Goal: Task Accomplishment & Management: Manage account settings

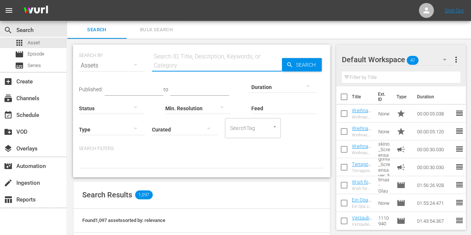
click at [195, 64] on input "text" at bounding box center [217, 66] width 130 height 18
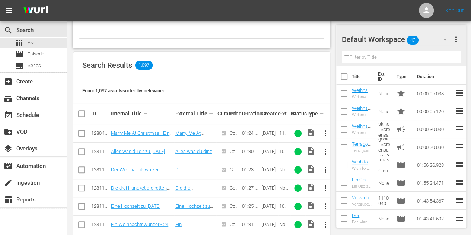
scroll to position [149, 0]
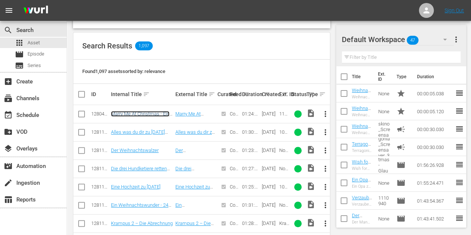
click at [139, 111] on link "Marry Me At Christmas - Ein Fest zum Verlieben" at bounding box center [140, 116] width 58 height 11
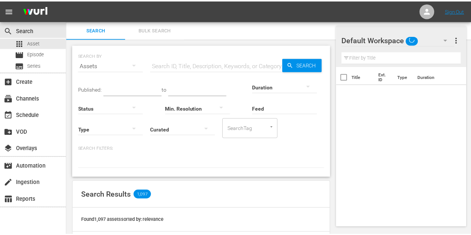
scroll to position [50, 0]
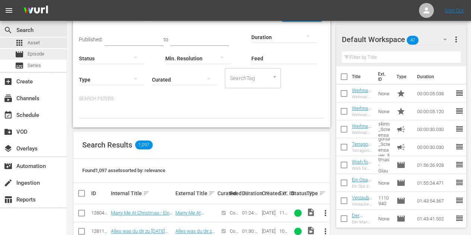
click at [46, 54] on div "movie Episode" at bounding box center [33, 54] width 67 height 10
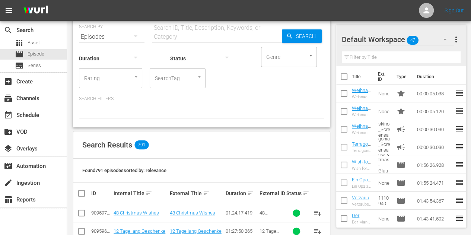
scroll to position [103, 0]
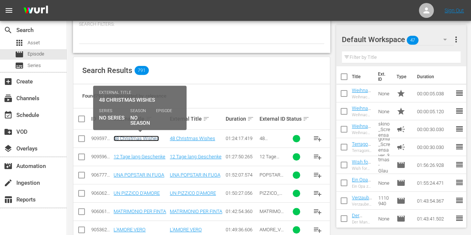
click at [144, 138] on link "48 Christmas Wishes" at bounding box center [136, 139] width 45 height 6
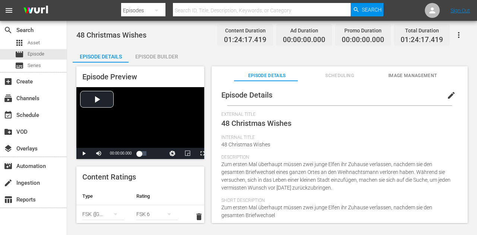
click at [172, 54] on div "Episode Builder" at bounding box center [157, 57] width 56 height 18
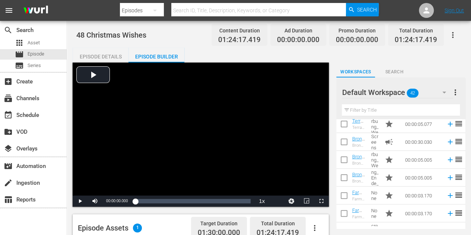
click at [443, 93] on icon "button" at bounding box center [444, 92] width 9 height 9
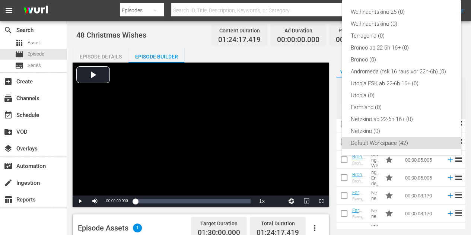
click at [29, 104] on div "Weihnachtskino 25 (0) Weihnachtskino (0) Terragonia (0) Bronco ab 22-6h 16+ (0)…" at bounding box center [235, 117] width 471 height 235
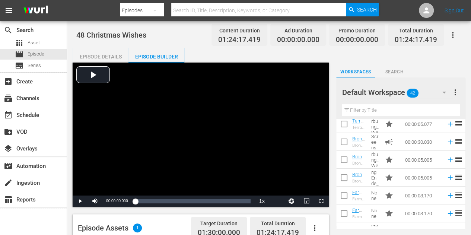
click at [32, 99] on div "Weihnachtskino 25 (0) Weihnachtskino (0) Terragonia (0) Bronco ab 22-6h 16+ (0)…" at bounding box center [235, 117] width 471 height 235
click at [36, 99] on div "subscriptions Channels" at bounding box center [21, 97] width 42 height 7
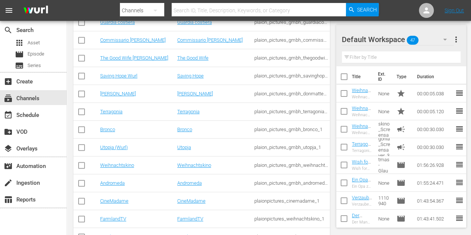
scroll to position [186, 0]
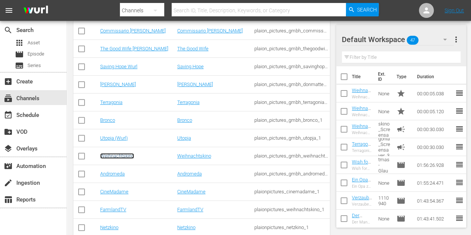
click at [125, 157] on link "Weihnachtskino" at bounding box center [117, 156] width 34 height 6
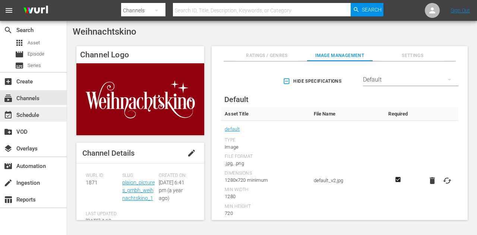
click at [37, 115] on div "event_available Schedule" at bounding box center [21, 114] width 42 height 7
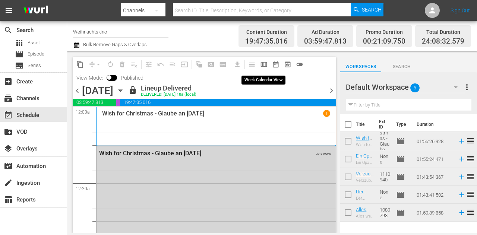
click at [263, 65] on span "calendar_view_week_outlined" at bounding box center [263, 64] width 7 height 7
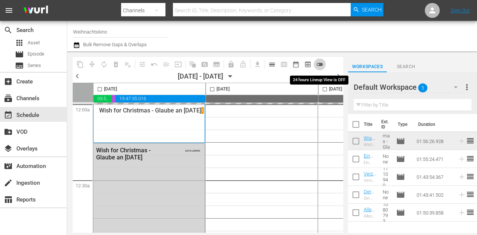
click at [321, 65] on span "toggle_off" at bounding box center [319, 64] width 7 height 7
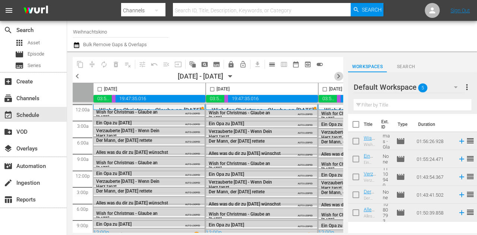
click at [338, 76] on span "chevron_right" at bounding box center [338, 76] width 9 height 9
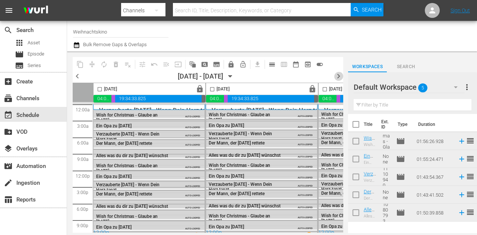
click at [340, 76] on span "chevron_right" at bounding box center [338, 76] width 9 height 9
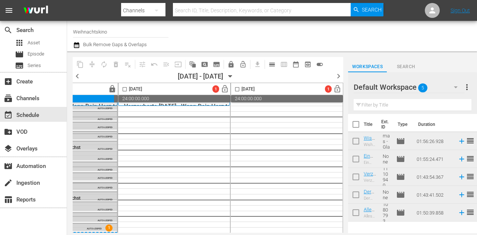
scroll to position [0, 540]
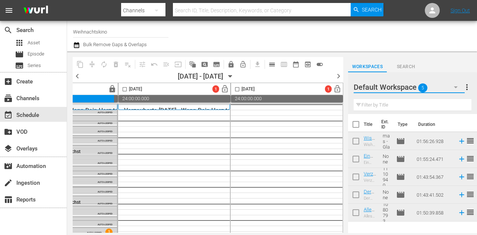
click at [448, 89] on button "button" at bounding box center [456, 87] width 18 height 18
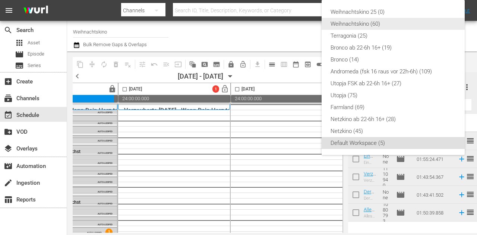
click at [382, 22] on div "Weihnachtskino (60)" at bounding box center [392, 24] width 125 height 12
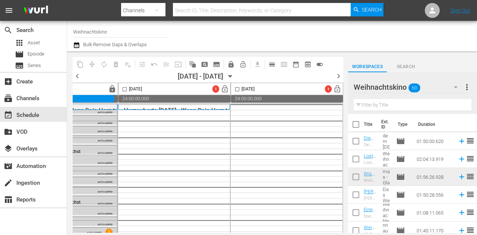
click at [451, 84] on icon "button" at bounding box center [455, 87] width 9 height 9
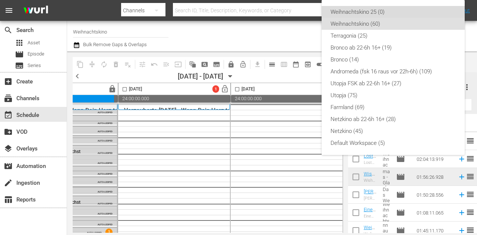
click at [378, 13] on div "Weihnachtskino 25 (0)" at bounding box center [392, 12] width 125 height 12
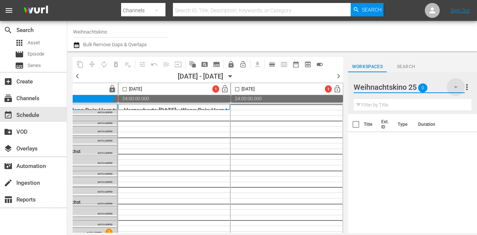
click at [452, 87] on icon "button" at bounding box center [455, 87] width 9 height 9
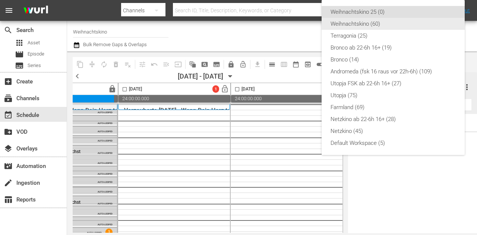
click at [390, 23] on div "Weihnachtskino (60)" at bounding box center [392, 24] width 125 height 12
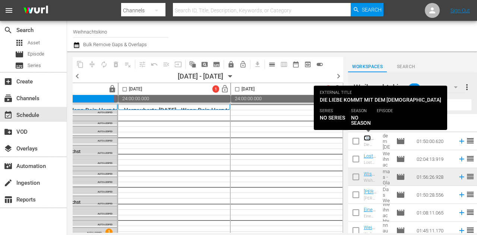
click at [367, 137] on link "Die Liebe kommt mit dem Christkind" at bounding box center [370, 163] width 13 height 56
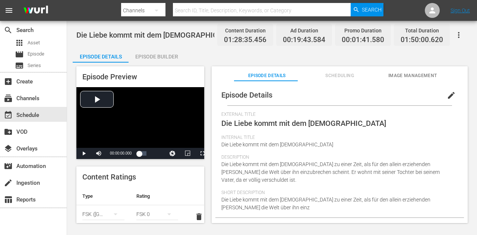
click at [344, 78] on span "Scheduling" at bounding box center [340, 76] width 66 height 8
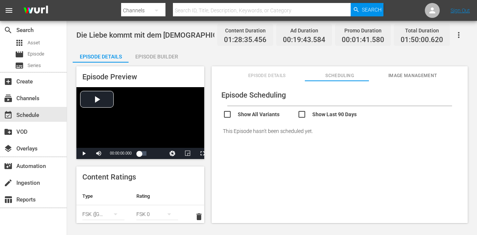
click at [402, 75] on span "Image Management" at bounding box center [413, 76] width 66 height 8
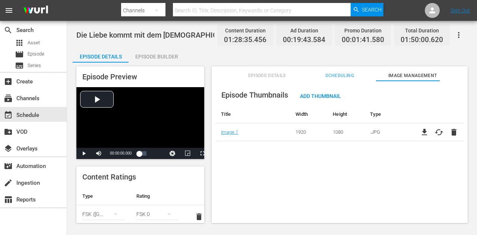
click at [275, 73] on span "Episode Details" at bounding box center [267, 76] width 66 height 8
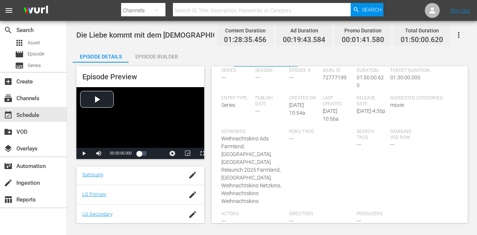
scroll to position [167, 0]
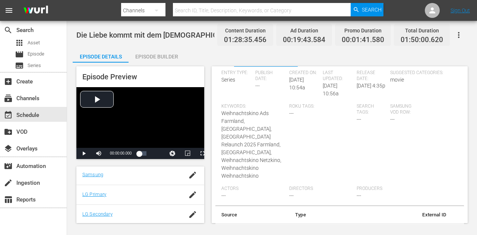
click at [457, 35] on icon "button" at bounding box center [458, 35] width 9 height 9
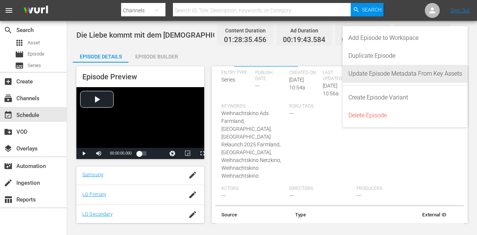
click at [396, 75] on div "Update Episode Metadata From Key Assets" at bounding box center [405, 74] width 114 height 18
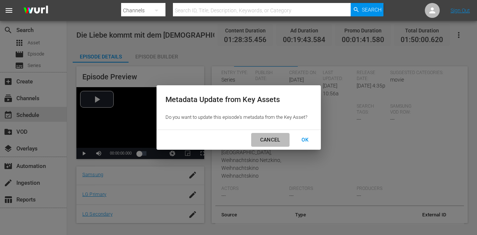
click at [274, 142] on div "Cancel" at bounding box center [270, 139] width 32 height 9
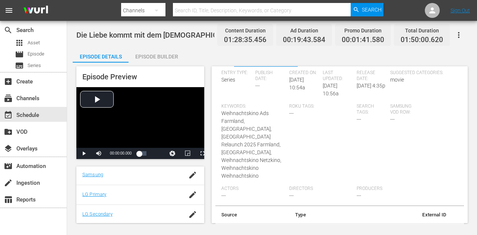
click at [459, 38] on icon "button" at bounding box center [458, 35] width 9 height 9
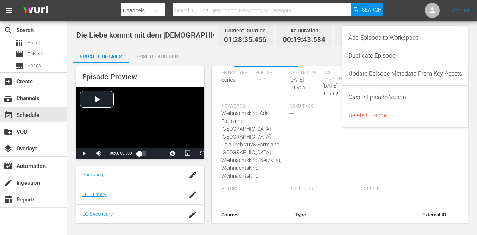
click at [215, 56] on div "Episode Details Episode Builder Episode Preview Video Player is loading. Play V…" at bounding box center [272, 138] width 399 height 181
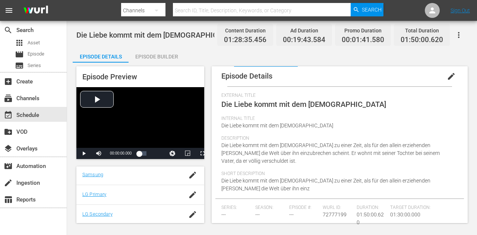
scroll to position [0, 0]
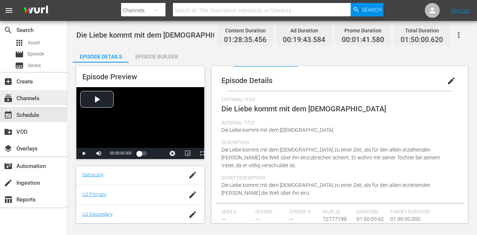
click at [37, 96] on div "subscriptions Channels" at bounding box center [21, 97] width 42 height 7
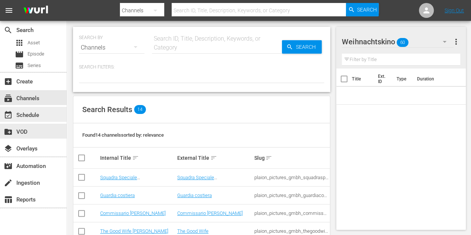
click at [34, 117] on div "event_available Schedule" at bounding box center [21, 114] width 42 height 7
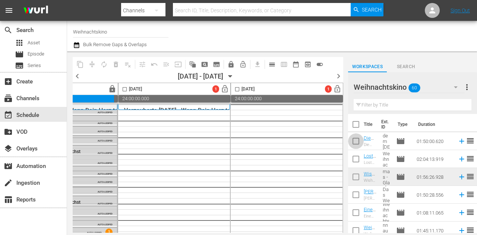
click at [355, 140] on input "checkbox" at bounding box center [356, 143] width 16 height 16
checkbox input "true"
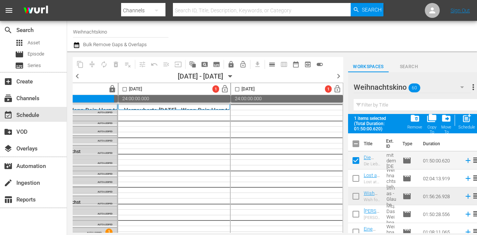
click at [358, 172] on span at bounding box center [356, 179] width 16 height 16
click at [355, 182] on input "checkbox" at bounding box center [356, 180] width 16 height 16
checkbox input "true"
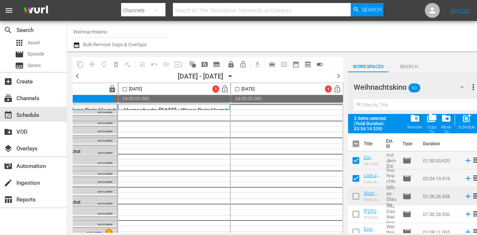
click at [356, 215] on input "checkbox" at bounding box center [356, 216] width 16 height 16
checkbox input "true"
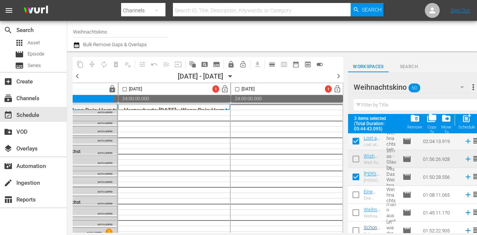
scroll to position [75, 0]
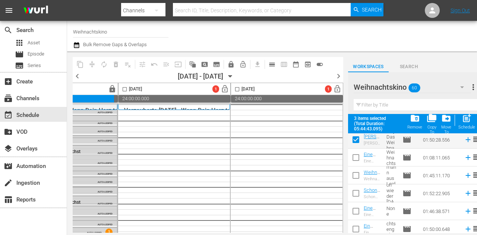
drag, startPoint x: 358, startPoint y: 158, endPoint x: 355, endPoint y: 171, distance: 12.5
click at [358, 158] on input "checkbox" at bounding box center [356, 159] width 16 height 16
checkbox input "true"
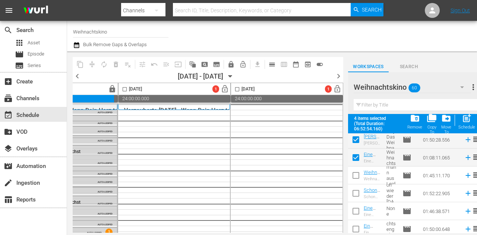
click at [354, 177] on input "checkbox" at bounding box center [356, 177] width 16 height 16
checkbox input "true"
click at [233, 89] on input "checkbox" at bounding box center [237, 90] width 9 height 9
checkbox input "true"
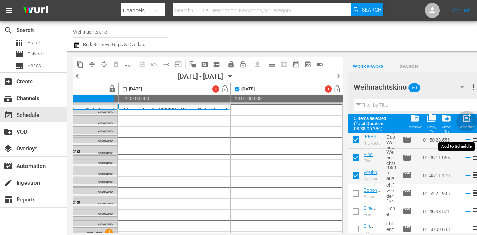
click at [464, 122] on span "post_add" at bounding box center [467, 118] width 10 height 10
checkbox input "false"
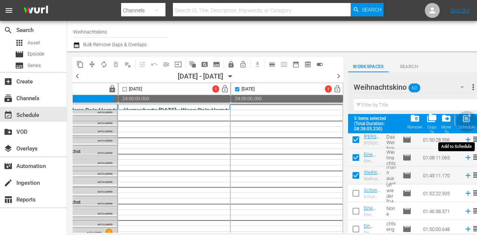
checkbox input "false"
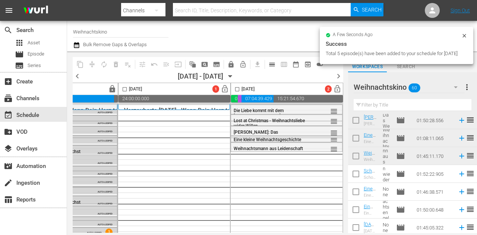
checkbox input "false"
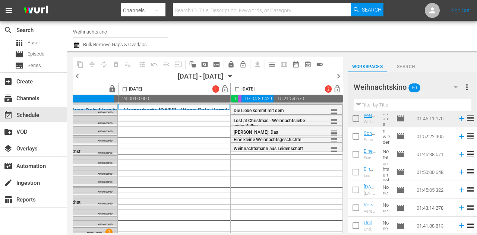
scroll to position [112, 0]
click at [356, 139] on input "checkbox" at bounding box center [356, 138] width 16 height 16
checkbox input "true"
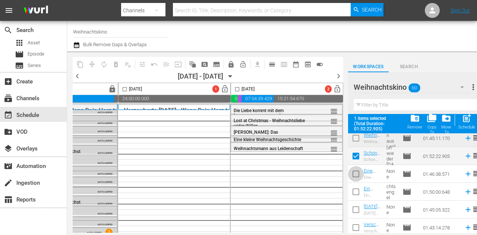
click at [356, 169] on input "checkbox" at bounding box center [356, 176] width 16 height 16
checkbox input "true"
click at [355, 189] on input "checkbox" at bounding box center [356, 194] width 16 height 16
checkbox input "true"
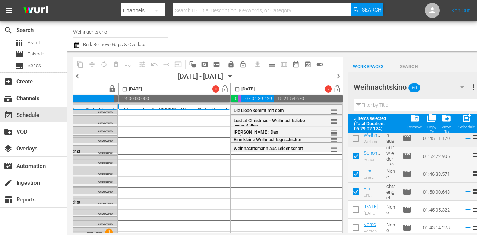
click at [355, 209] on input "checkbox" at bounding box center [356, 211] width 16 height 16
checkbox input "true"
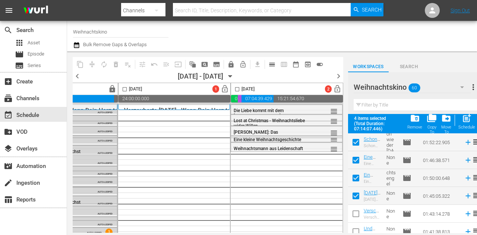
scroll to position [149, 0]
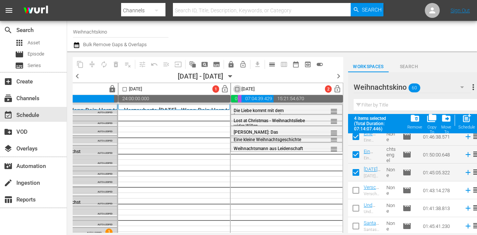
click at [233, 89] on input "checkbox" at bounding box center [237, 90] width 9 height 9
checkbox input "true"
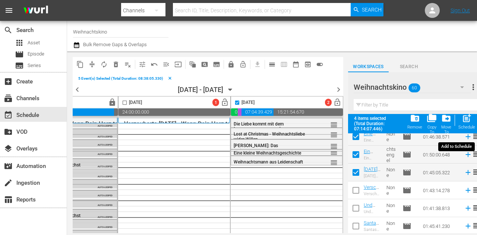
click at [468, 120] on span "post_add" at bounding box center [467, 118] width 10 height 10
checkbox input "false"
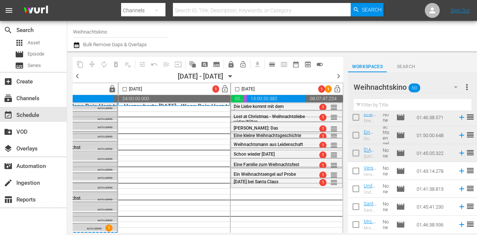
scroll to position [7, 540]
click at [295, 142] on span "Weihnachtsmann aus Leidenschaft" at bounding box center [268, 144] width 69 height 5
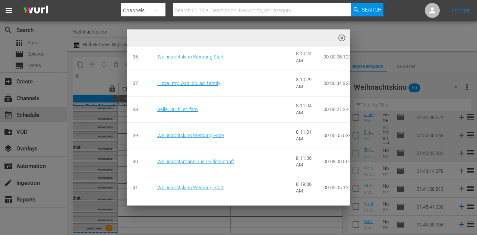
scroll to position [1494, 0]
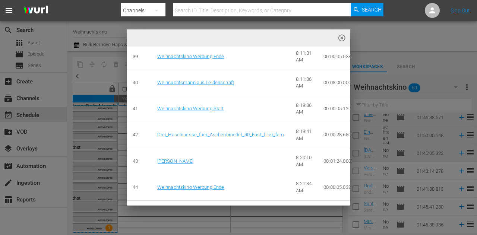
click at [264, 215] on div "highlight_off_icon Event Details tune delete edit 1 Error keyboard_arrow_up Epi…" at bounding box center [238, 117] width 477 height 235
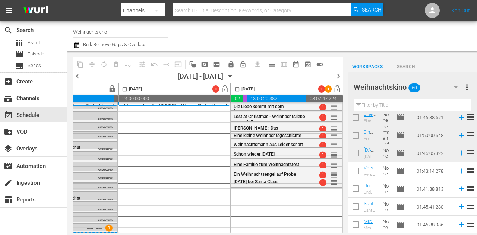
click at [233, 88] on input "checkbox" at bounding box center [237, 90] width 9 height 9
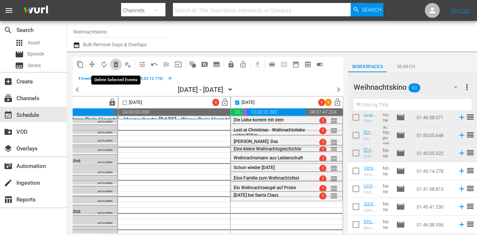
click at [114, 65] on span "delete_forever_outlined" at bounding box center [115, 64] width 7 height 7
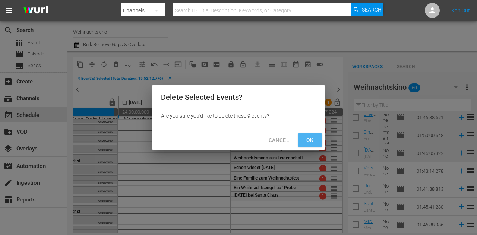
click at [313, 142] on span "Ok" at bounding box center [310, 140] width 12 height 9
checkbox input "false"
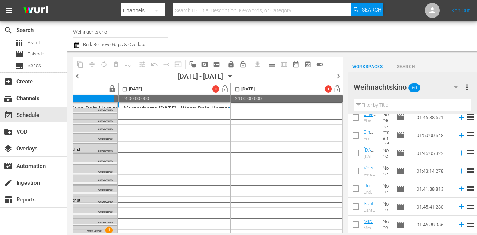
scroll to position [0, 540]
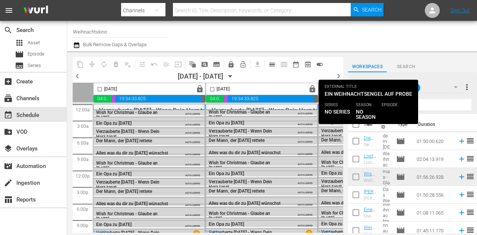
scroll to position [149, 0]
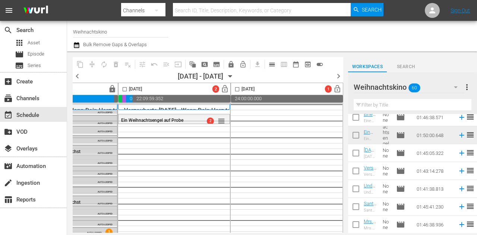
click at [120, 88] on input "checkbox" at bounding box center [124, 90] width 9 height 9
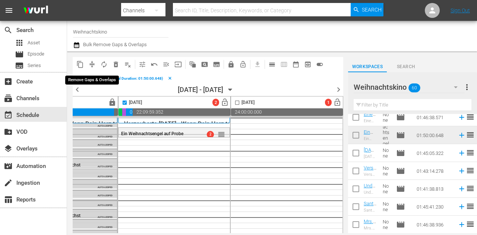
click at [92, 66] on span "compress" at bounding box center [91, 64] width 7 height 7
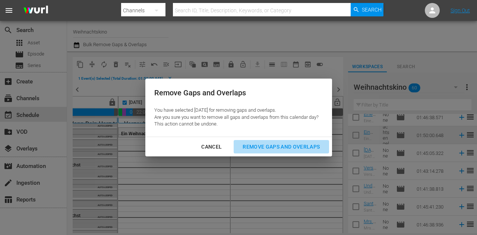
click at [273, 148] on div "Remove Gaps and Overlaps" at bounding box center [281, 146] width 89 height 9
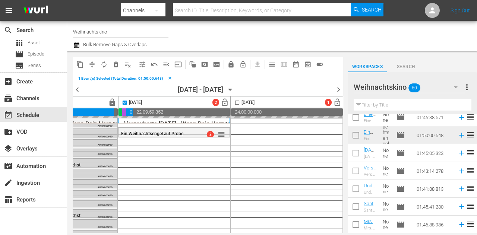
checkbox input "false"
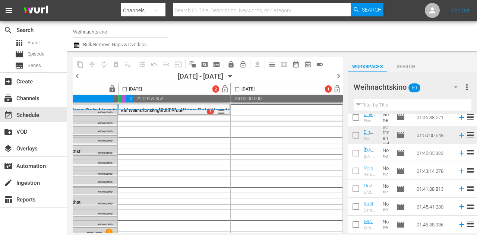
click at [208, 111] on span "1" at bounding box center [210, 111] width 7 height 7
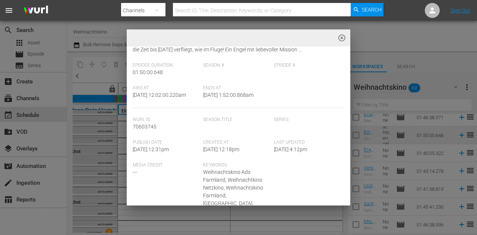
scroll to position [186, 0]
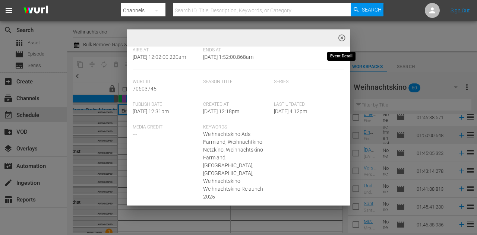
click at [343, 38] on span "highlight_off_icon" at bounding box center [341, 38] width 9 height 9
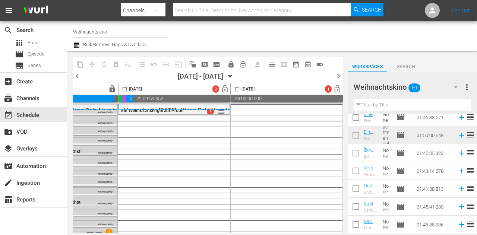
drag, startPoint x: 197, startPoint y: 114, endPoint x: 176, endPoint y: 116, distance: 20.9
drag, startPoint x: 176, startPoint y: 116, endPoint x: 156, endPoint y: 119, distance: 19.5
click at [156, 119] on div "Ein Weihnachtsengel auf Probe 1 reorder" at bounding box center [174, 170] width 112 height 133
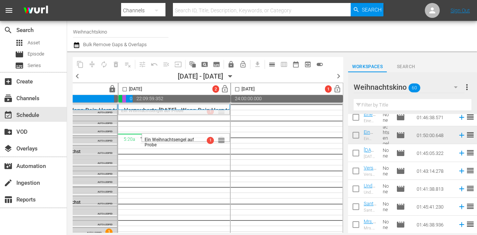
drag, startPoint x: 219, startPoint y: 113, endPoint x: 215, endPoint y: 144, distance: 31.6
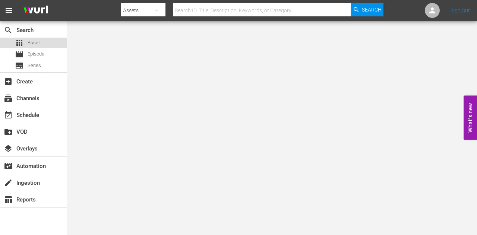
click at [41, 42] on div "apps Asset" at bounding box center [33, 43] width 67 height 10
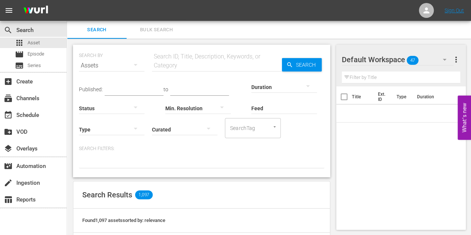
click at [176, 66] on input "text" at bounding box center [217, 66] width 130 height 18
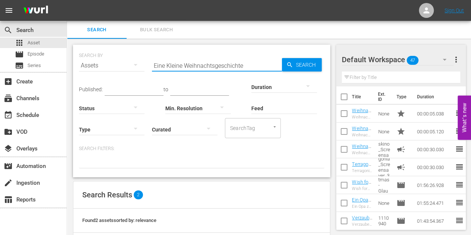
drag, startPoint x: 240, startPoint y: 64, endPoint x: 185, endPoint y: 67, distance: 55.5
click at [184, 67] on input "Eine Kleine Weihnachtsgeschichte" at bounding box center [217, 66] width 130 height 18
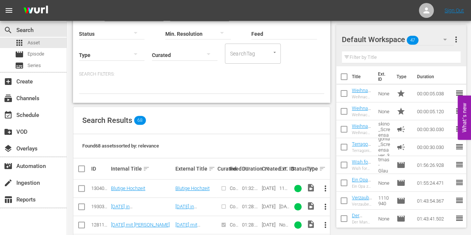
scroll to position [149, 0]
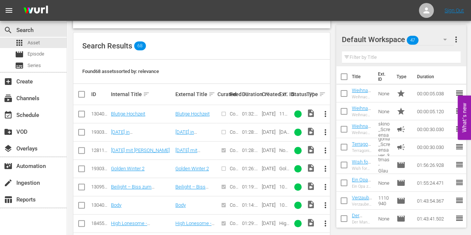
click at [267, 44] on div "Search Results 68" at bounding box center [201, 45] width 257 height 27
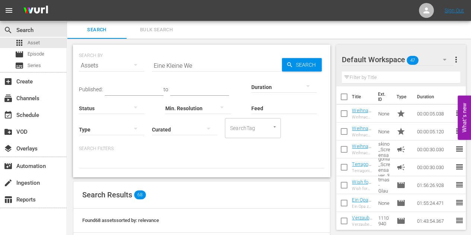
click at [181, 64] on input "Eine Kleine We" at bounding box center [217, 66] width 130 height 18
paste input "Der Weihnachtshas"
click at [180, 66] on input "Der Weihnachtshase" at bounding box center [217, 66] width 130 height 18
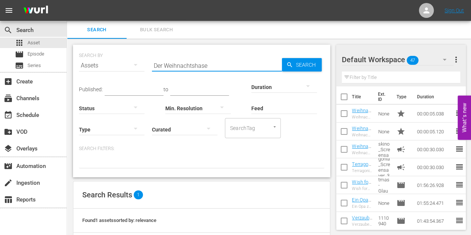
click at [180, 66] on input "Der Weihnachtshase" at bounding box center [217, 66] width 130 height 18
paste input "Christmas à La Cart"
click at [191, 65] on input "Christmas à La Carte" at bounding box center [217, 66] width 130 height 18
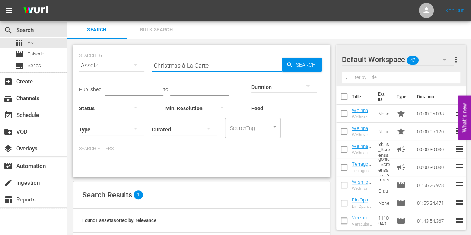
click at [191, 65] on input "Christmas à La Carte" at bounding box center [217, 66] width 130 height 18
paste input "48 Christmas Wishes"
type input "48 Christmas Wishes"
click at [443, 60] on icon "button" at bounding box center [444, 59] width 9 height 9
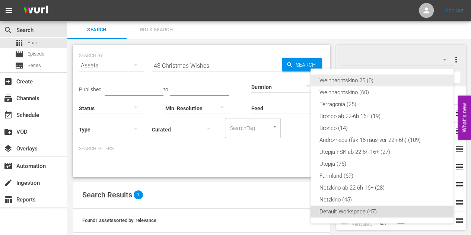
click at [364, 79] on div "Weihnachtskino 25 (0)" at bounding box center [382, 81] width 125 height 12
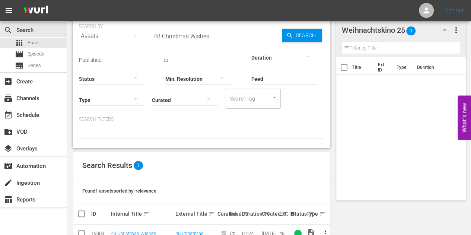
scroll to position [50, 0]
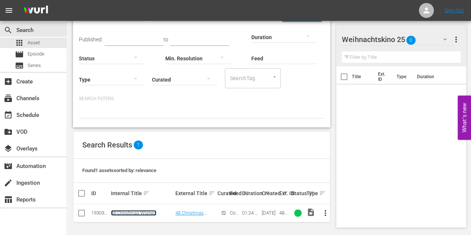
click at [143, 210] on link "48 Christmas Wishes" at bounding box center [133, 213] width 45 height 6
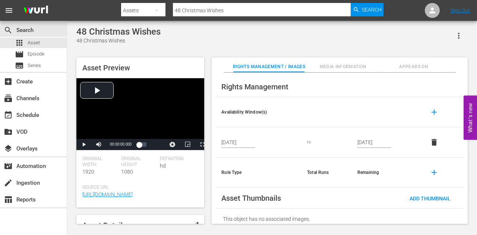
click at [396, 39] on div "48 Christmas Wishes 48 Christmas Wishes" at bounding box center [271, 35] width 391 height 18
click at [42, 42] on div "apps Asset" at bounding box center [33, 43] width 67 height 10
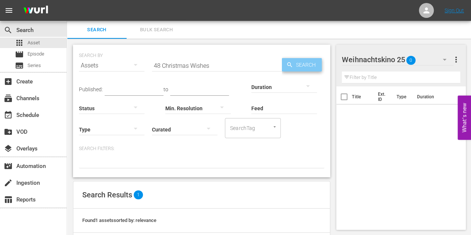
drag, startPoint x: 298, startPoint y: 66, endPoint x: 294, endPoint y: 69, distance: 5.3
click at [298, 66] on span "Search" at bounding box center [307, 64] width 29 height 13
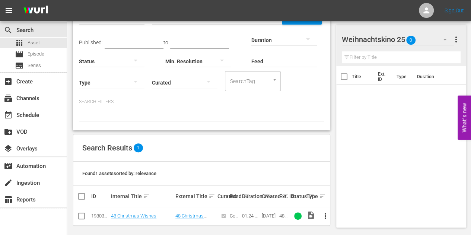
scroll to position [50, 0]
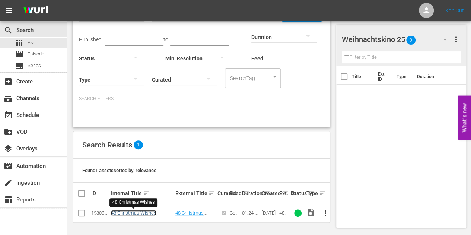
click at [133, 213] on link "48 Christmas Wishes" at bounding box center [133, 213] width 45 height 6
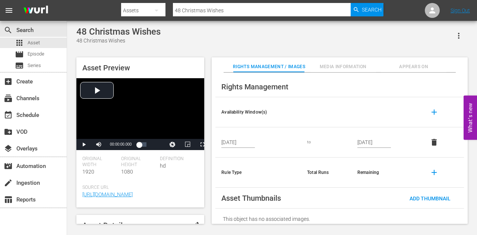
click at [343, 64] on span "Media Information" at bounding box center [343, 67] width 66 height 8
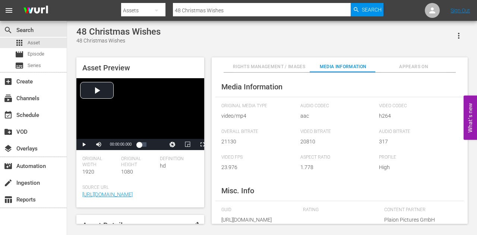
click at [409, 66] on span "Appears On" at bounding box center [414, 67] width 66 height 8
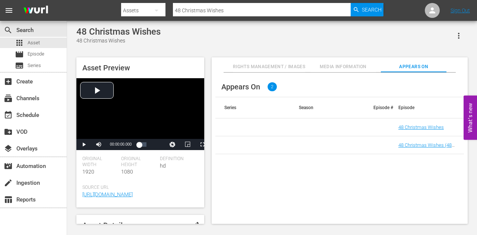
click at [349, 64] on span "Media Information" at bounding box center [343, 67] width 66 height 8
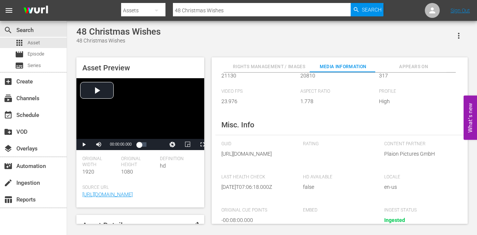
scroll to position [57, 0]
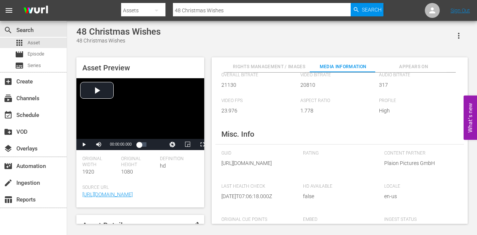
click at [268, 62] on button "Rights Management / Images" at bounding box center [269, 64] width 72 height 15
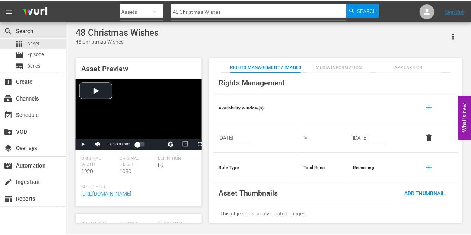
scroll to position [0, 0]
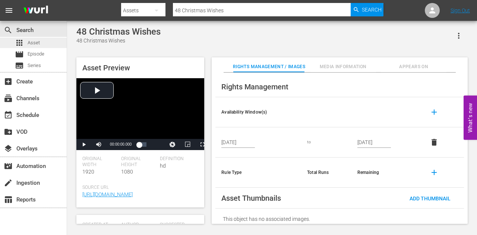
click at [29, 42] on span "Asset" at bounding box center [34, 42] width 12 height 7
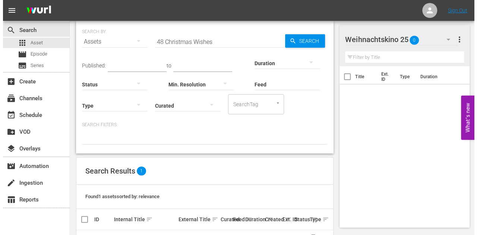
scroll to position [50, 0]
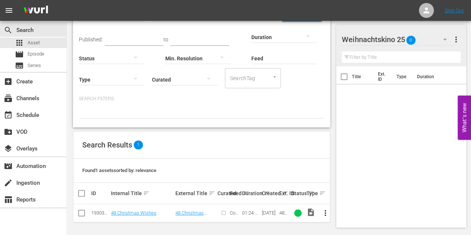
click at [325, 212] on span "more_vert" at bounding box center [325, 213] width 9 height 9
click at [344, 211] on div "Episode" at bounding box center [365, 209] width 51 height 18
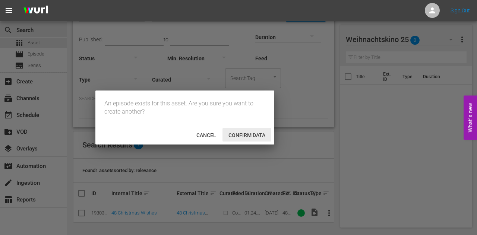
click at [232, 136] on span "Confirm data" at bounding box center [246, 135] width 49 height 6
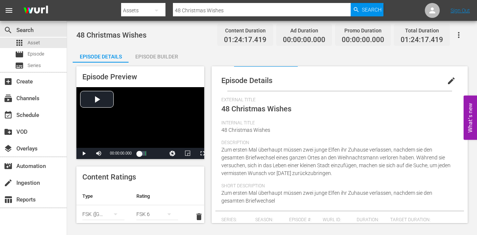
click at [168, 56] on div "Episode Builder" at bounding box center [157, 57] width 56 height 18
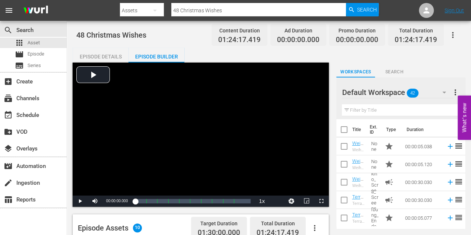
click at [105, 53] on div "Episode Details" at bounding box center [101, 57] width 56 height 18
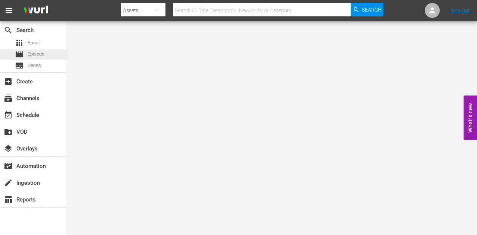
click at [42, 53] on span "Episode" at bounding box center [36, 53] width 17 height 7
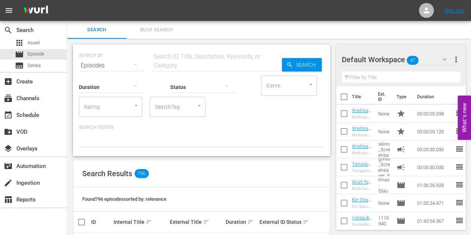
drag, startPoint x: 188, startPoint y: 48, endPoint x: 178, endPoint y: 67, distance: 21.5
click at [186, 52] on div "SEARCH BY Search By Episodes Search ID, Title, Description, Keywords, or Catego…" at bounding box center [201, 61] width 245 height 27
click at [178, 67] on input "text" at bounding box center [217, 66] width 130 height 18
paste input "Der Weihnachtshase"
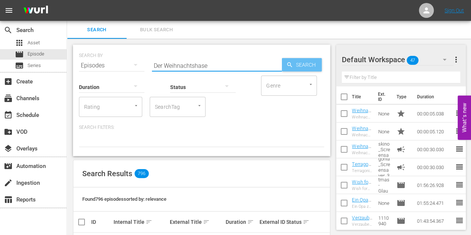
type input "Der Weihnachtshase"
click at [287, 65] on icon "button" at bounding box center [289, 64] width 7 height 7
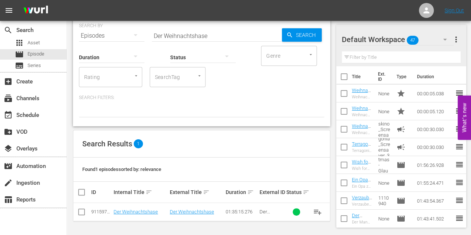
scroll to position [29, 0]
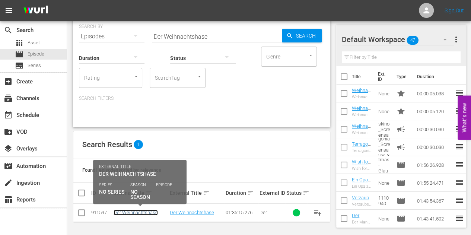
click at [138, 213] on link "Der Weihnachtshase" at bounding box center [136, 213] width 44 height 6
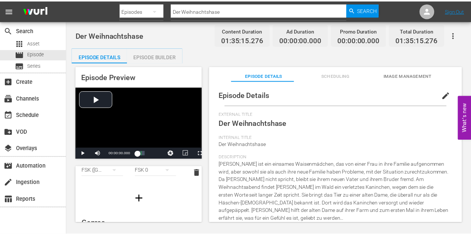
scroll to position [75, 0]
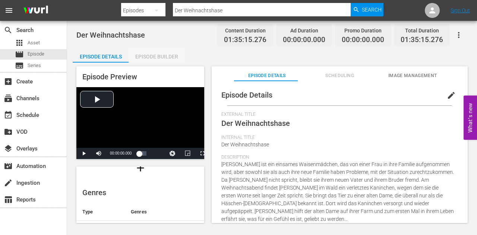
click at [150, 56] on div "Episode Builder" at bounding box center [157, 57] width 56 height 18
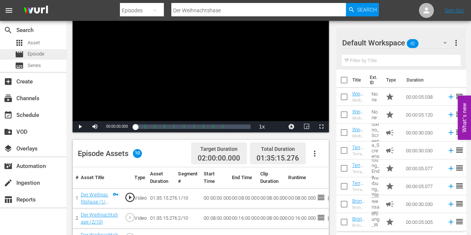
click at [35, 53] on span "Episode" at bounding box center [36, 53] width 17 height 7
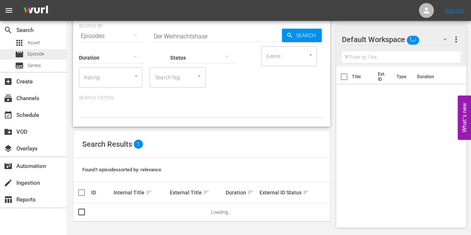
scroll to position [29, 0]
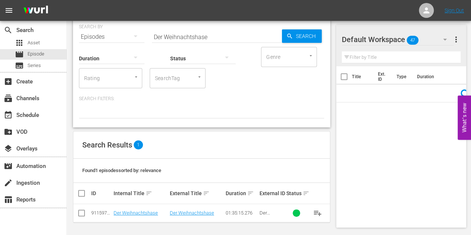
click at [206, 36] on input "Der Weihnachtshase" at bounding box center [217, 37] width 130 height 18
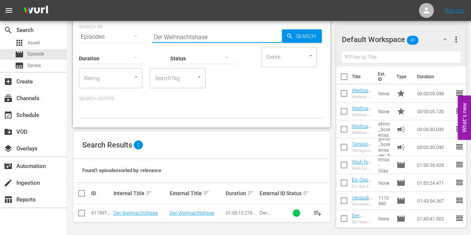
click at [206, 36] on input "Der Weihnachtshase" at bounding box center [217, 37] width 130 height 18
paste input "Christmas à La Cart"
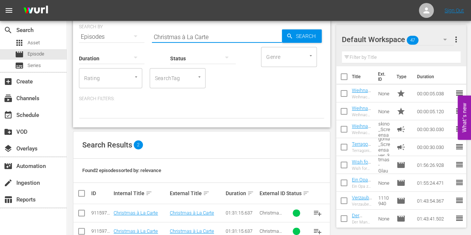
scroll to position [47, 0]
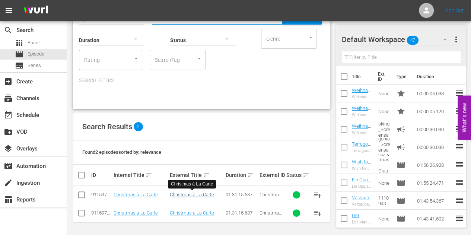
type input "Christmas à La Carte"
click at [200, 192] on link "Christmas à La Carte" at bounding box center [192, 195] width 44 height 6
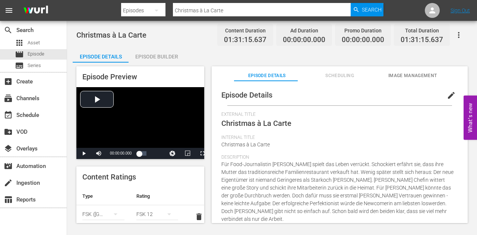
click at [156, 47] on div "Christmas à La Carte Content Duration 01:31:15.637 Ad Duration 00:00:00.000 Pro…" at bounding box center [272, 122] width 410 height 203
click at [153, 51] on div "Episode Builder" at bounding box center [157, 57] width 56 height 18
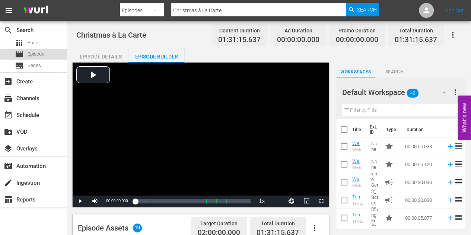
click at [39, 54] on span "Episode" at bounding box center [36, 53] width 17 height 7
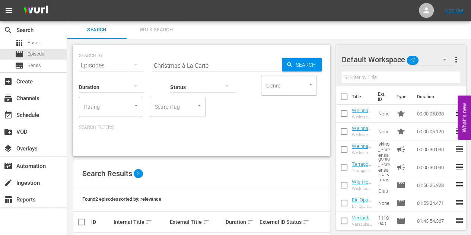
click at [224, 70] on div "Status" at bounding box center [203, 82] width 66 height 27
click at [224, 65] on input "Christmas à La Carte" at bounding box center [217, 66] width 130 height 18
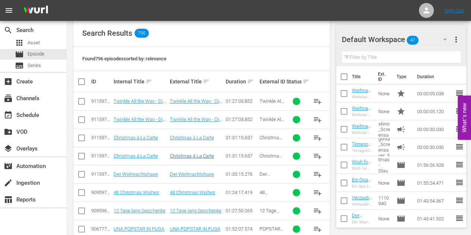
scroll to position [178, 0]
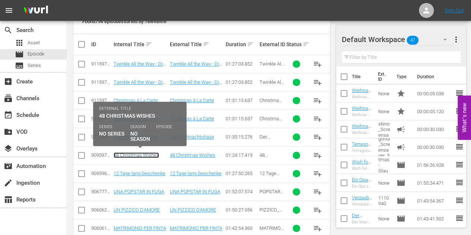
click at [132, 155] on link "48 Christmas Wishes" at bounding box center [136, 155] width 45 height 6
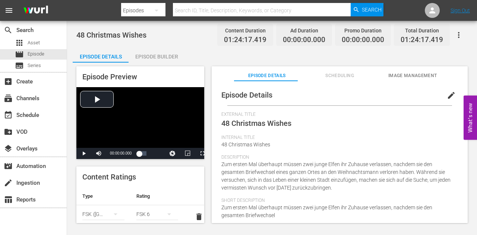
click at [156, 56] on div "Episode Builder" at bounding box center [157, 57] width 56 height 18
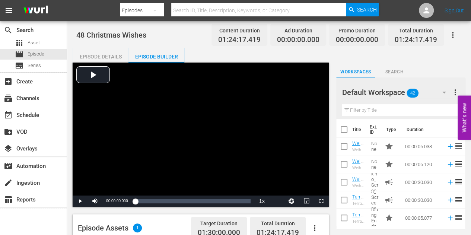
click at [113, 32] on span "48 Christmas Wishes" at bounding box center [111, 35] width 70 height 9
copy span "48 Christmas Wishes"
click at [182, 38] on div "48 Christmas Wishes Content Duration 01:24:17.419 Ad Duration 00:00:00.000 Prom…" at bounding box center [269, 34] width 386 height 17
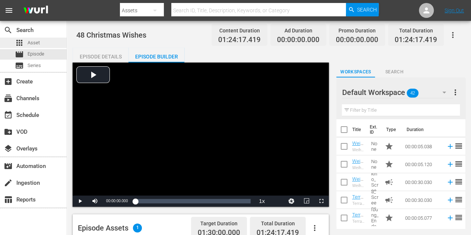
click at [39, 45] on span "Asset" at bounding box center [34, 42] width 12 height 7
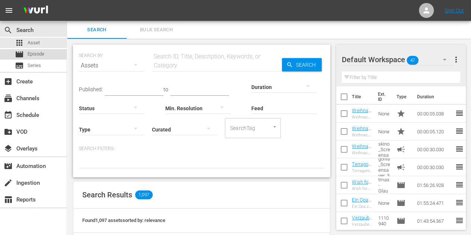
click at [30, 54] on span "Episode" at bounding box center [36, 53] width 17 height 7
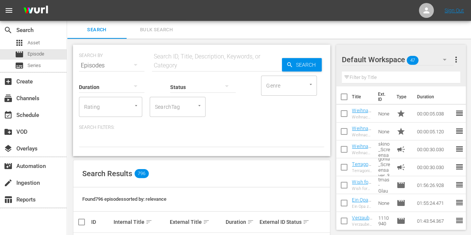
click at [171, 66] on input "text" at bounding box center [217, 66] width 130 height 18
click at [179, 61] on input "text" at bounding box center [217, 66] width 130 height 18
paste input "48 Christmas Wishes"
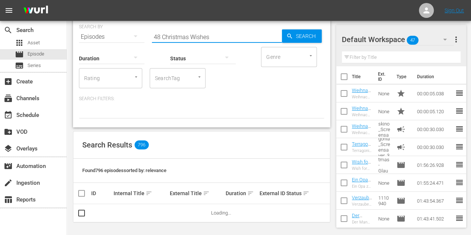
scroll to position [29, 0]
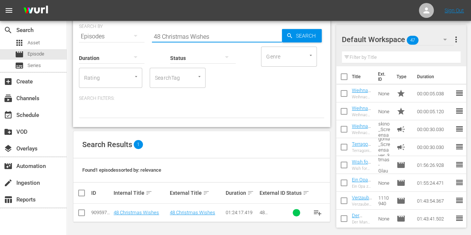
type input "48 Christmas Wishes"
click at [82, 214] on input "checkbox" at bounding box center [81, 214] width 9 height 9
checkbox input "true"
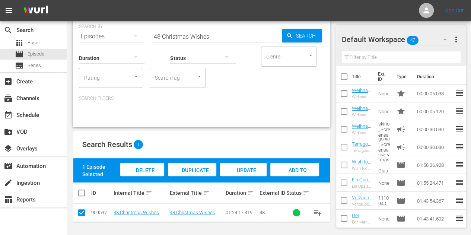
click at [146, 169] on span "Delete Episodes" at bounding box center [142, 177] width 30 height 20
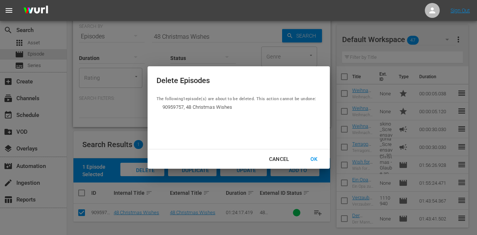
click at [312, 158] on div "OK" at bounding box center [313, 159] width 19 height 9
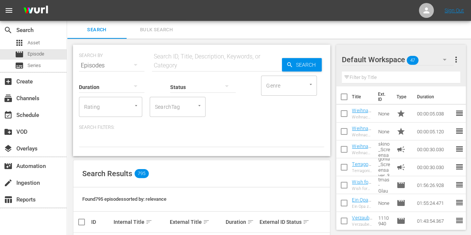
click at [206, 59] on input "text" at bounding box center [217, 66] width 130 height 18
paste input "48 Christmas Wishes"
type input "48 Christmas Wishes"
click at [293, 65] on icon "button" at bounding box center [289, 64] width 7 height 7
click at [203, 67] on input "text" at bounding box center [217, 66] width 130 height 18
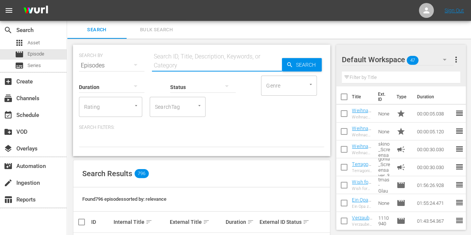
paste input "48 Christmas Wishes"
type input "48 Christmas Wishes"
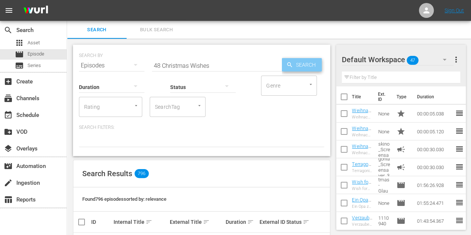
click at [314, 64] on span "Search" at bounding box center [307, 64] width 29 height 13
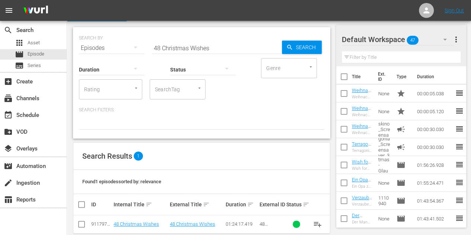
scroll to position [29, 0]
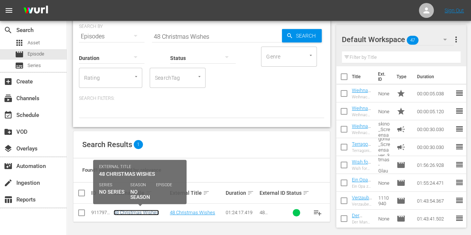
click at [136, 212] on link "48 Christmas Wishes" at bounding box center [136, 213] width 45 height 6
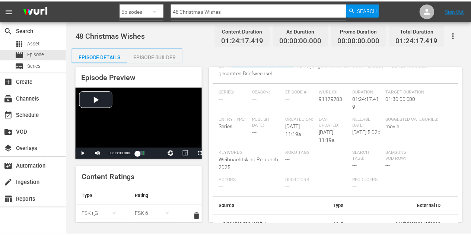
scroll to position [91, 0]
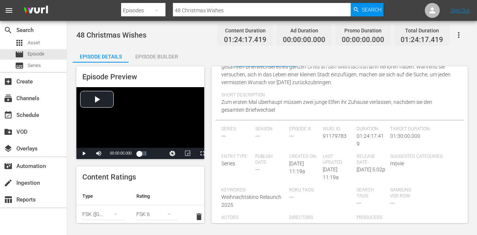
click at [156, 57] on div "Episode Builder" at bounding box center [157, 57] width 56 height 18
